Goal: Transaction & Acquisition: Purchase product/service

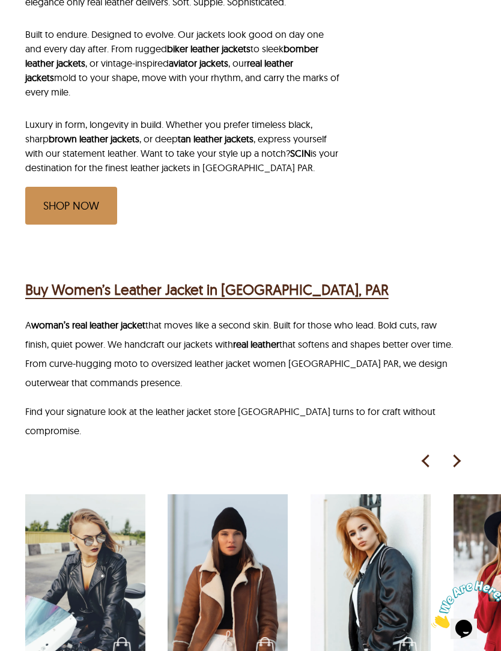
scroll to position [716, 0]
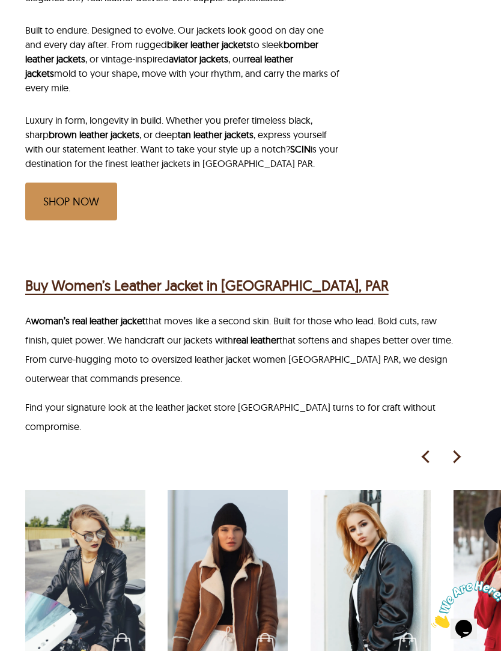
click at [461, 448] on img at bounding box center [456, 457] width 18 height 18
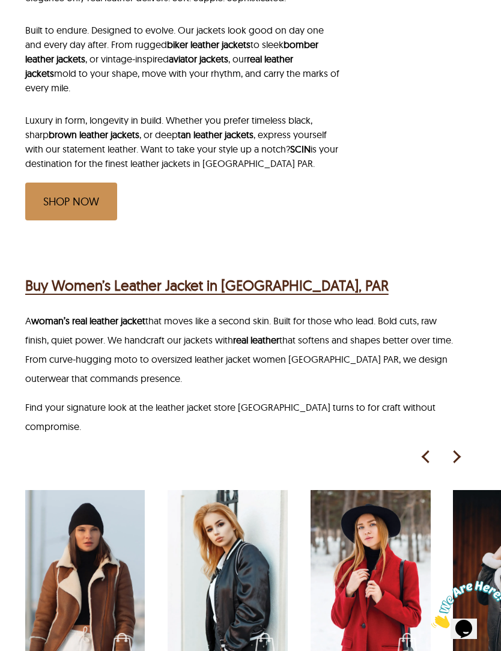
click at [458, 448] on img at bounding box center [456, 457] width 18 height 18
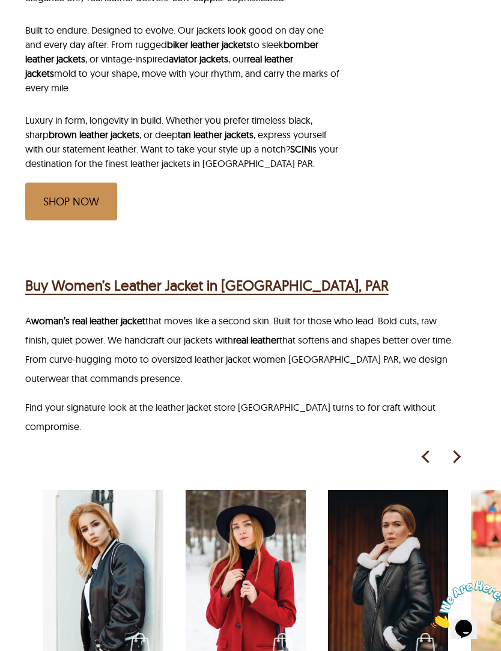
scroll to position [0, 286]
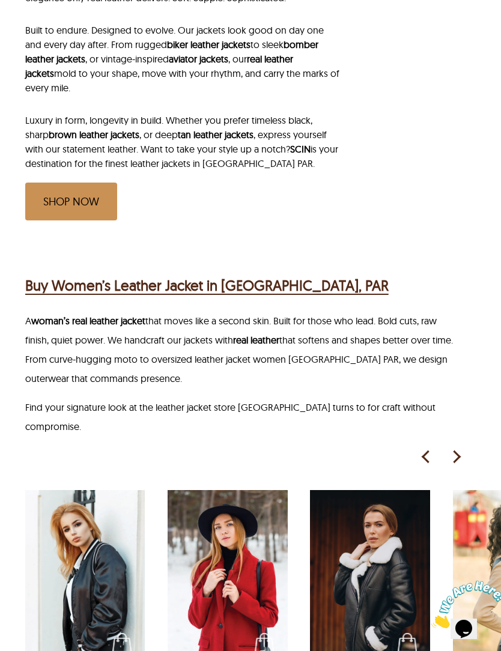
click at [462, 448] on img at bounding box center [456, 457] width 18 height 18
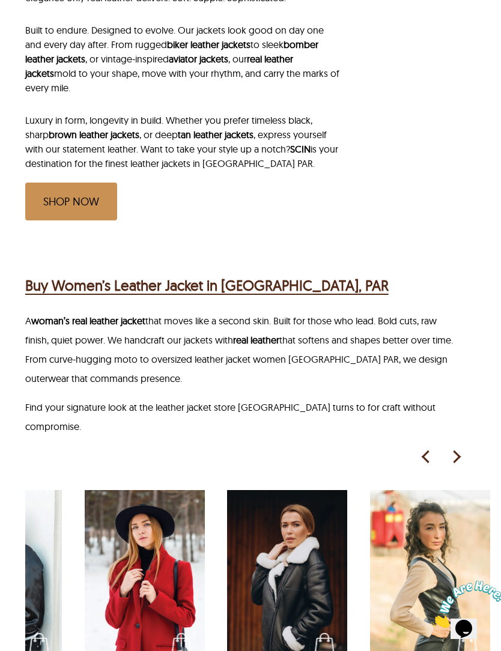
click at [464, 448] on img at bounding box center [456, 457] width 18 height 18
click at [423, 448] on img at bounding box center [426, 457] width 18 height 18
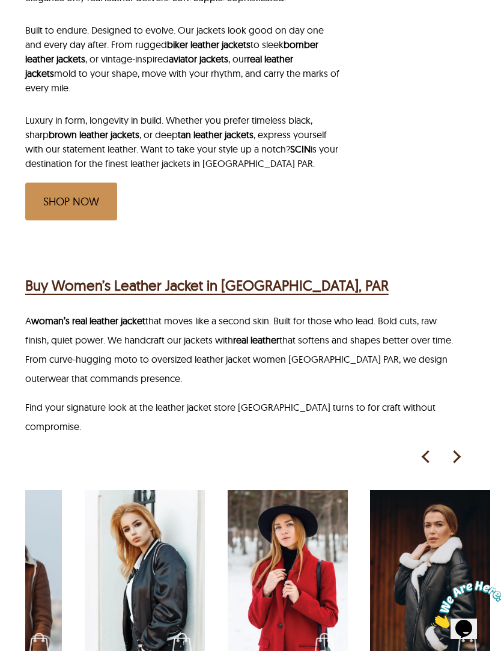
click at [428, 448] on img at bounding box center [426, 457] width 18 height 18
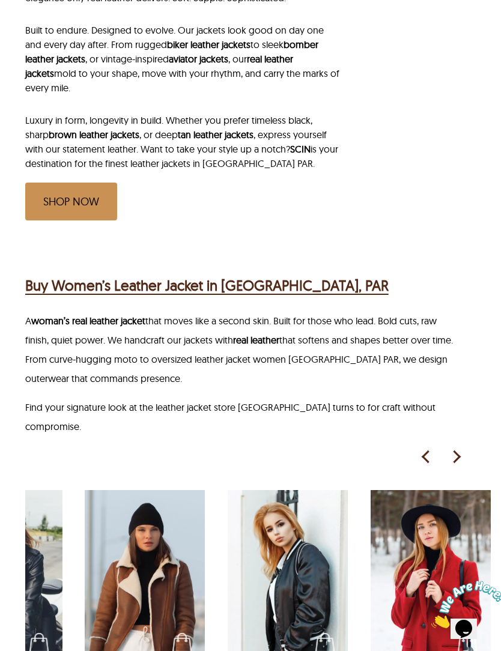
click at [427, 448] on img at bounding box center [426, 457] width 18 height 18
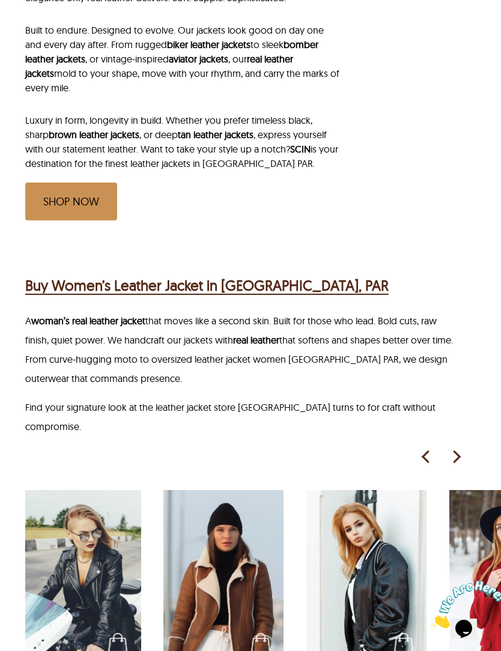
scroll to position [0, 0]
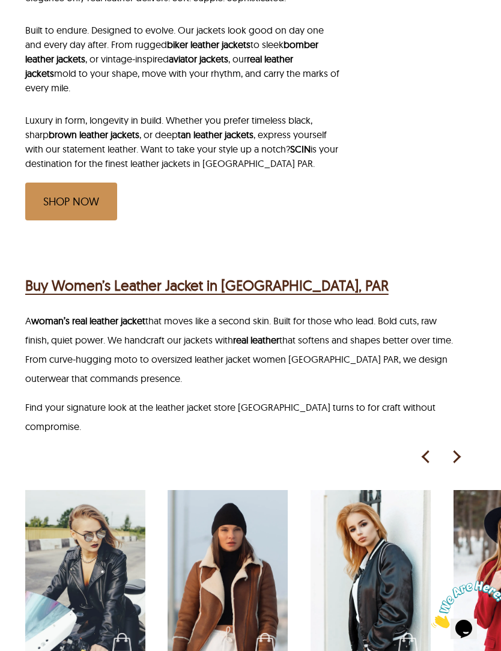
click at [80, 603] on img at bounding box center [85, 580] width 120 height 180
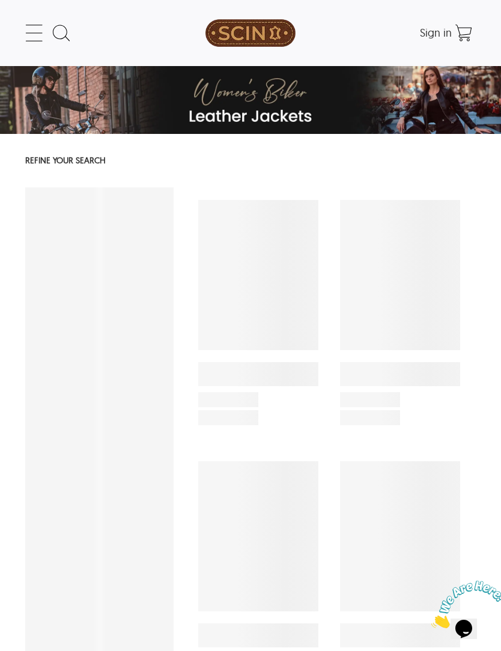
select select "********"
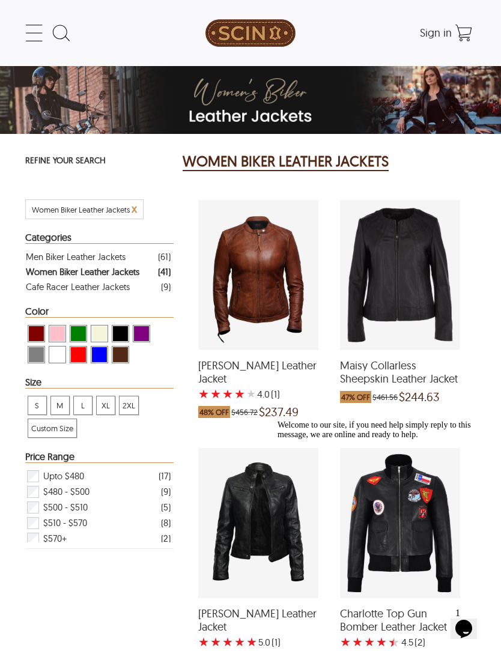
click at [271, 556] on div "Daisy Biker Leather Jacket with a 5 Star Rating 1 Product Review which was at a…" at bounding box center [258, 523] width 120 height 150
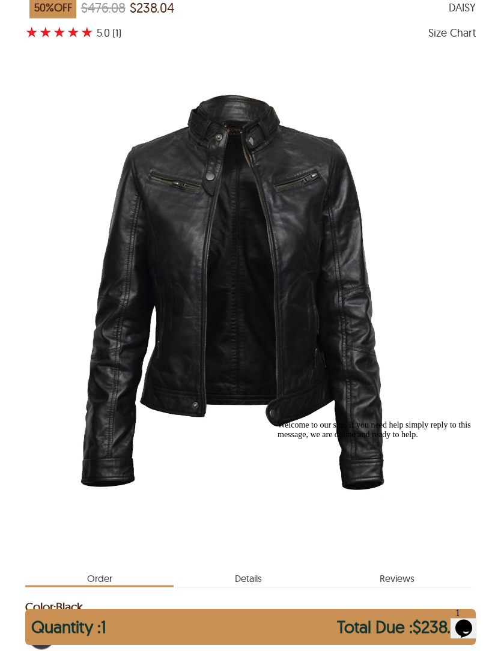
scroll to position [50, 0]
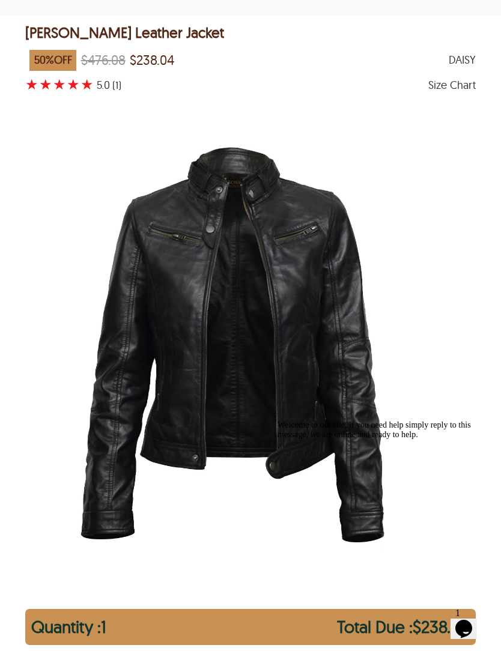
click at [288, 389] on img "Belted Collar Womens Black Biker Jacket by SCIN" at bounding box center [232, 349] width 399 height 498
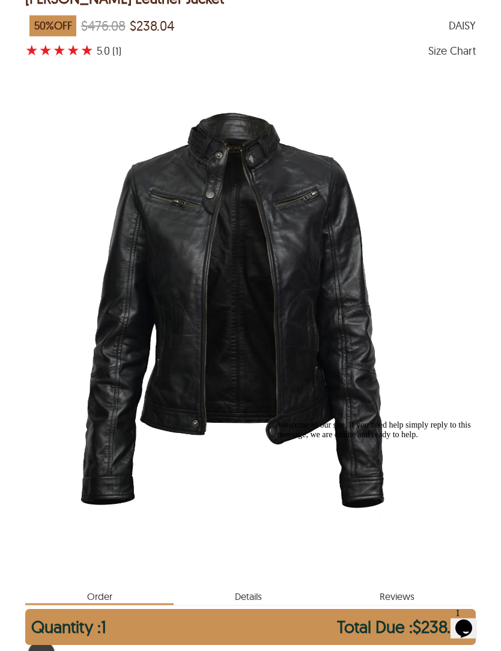
scroll to position [0, 0]
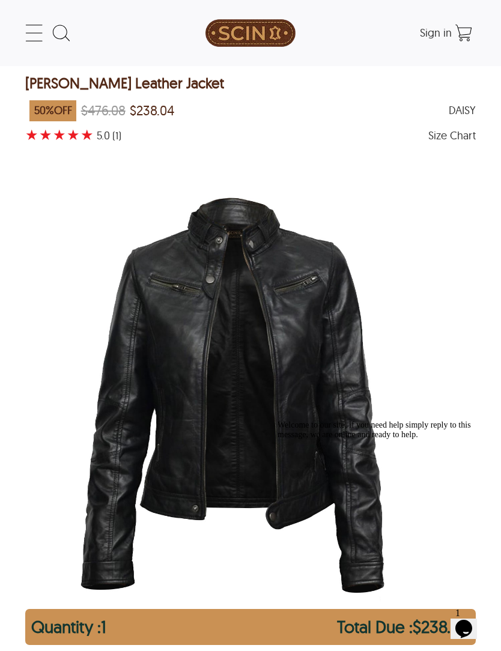
select select "********"
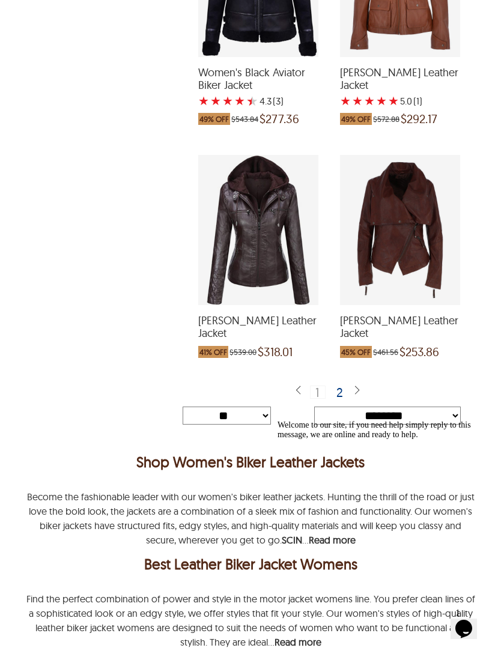
scroll to position [3715, 0]
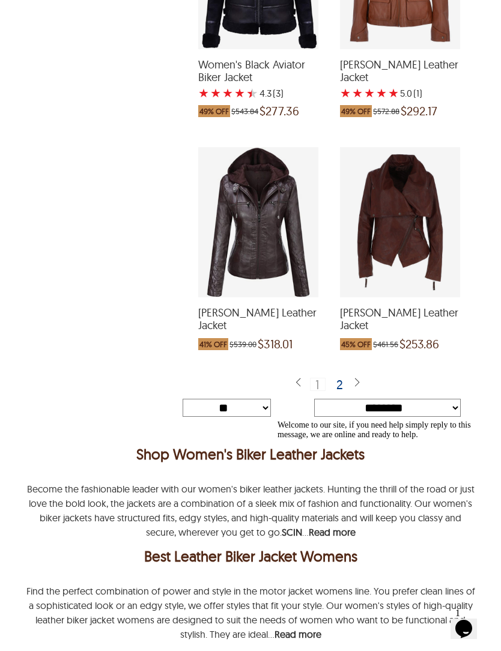
click at [342, 378] on div "2" at bounding box center [339, 384] width 17 height 12
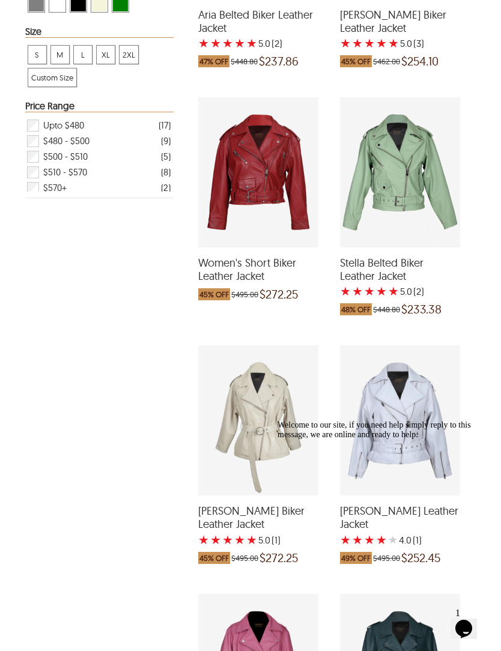
scroll to position [351, 0]
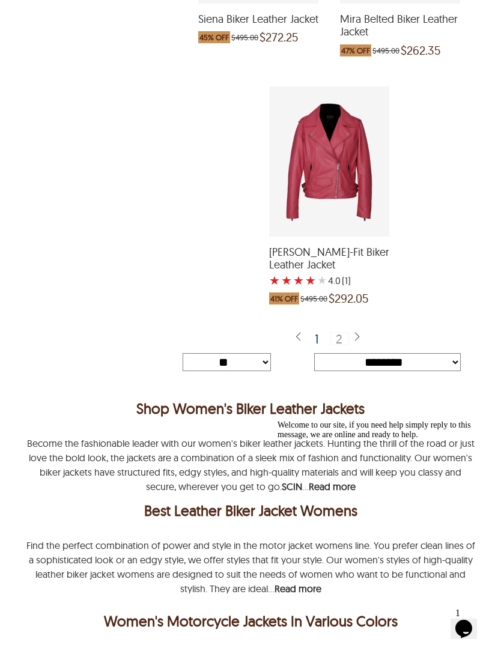
click at [319, 336] on div "1" at bounding box center [317, 339] width 14 height 12
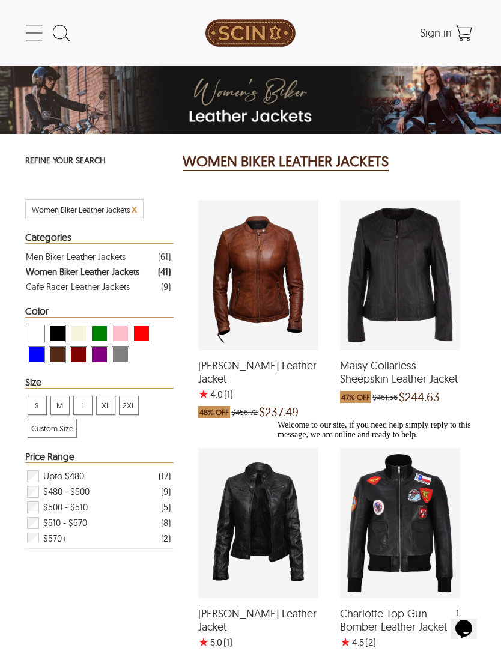
select select "********"
